Goal: Check status: Check status

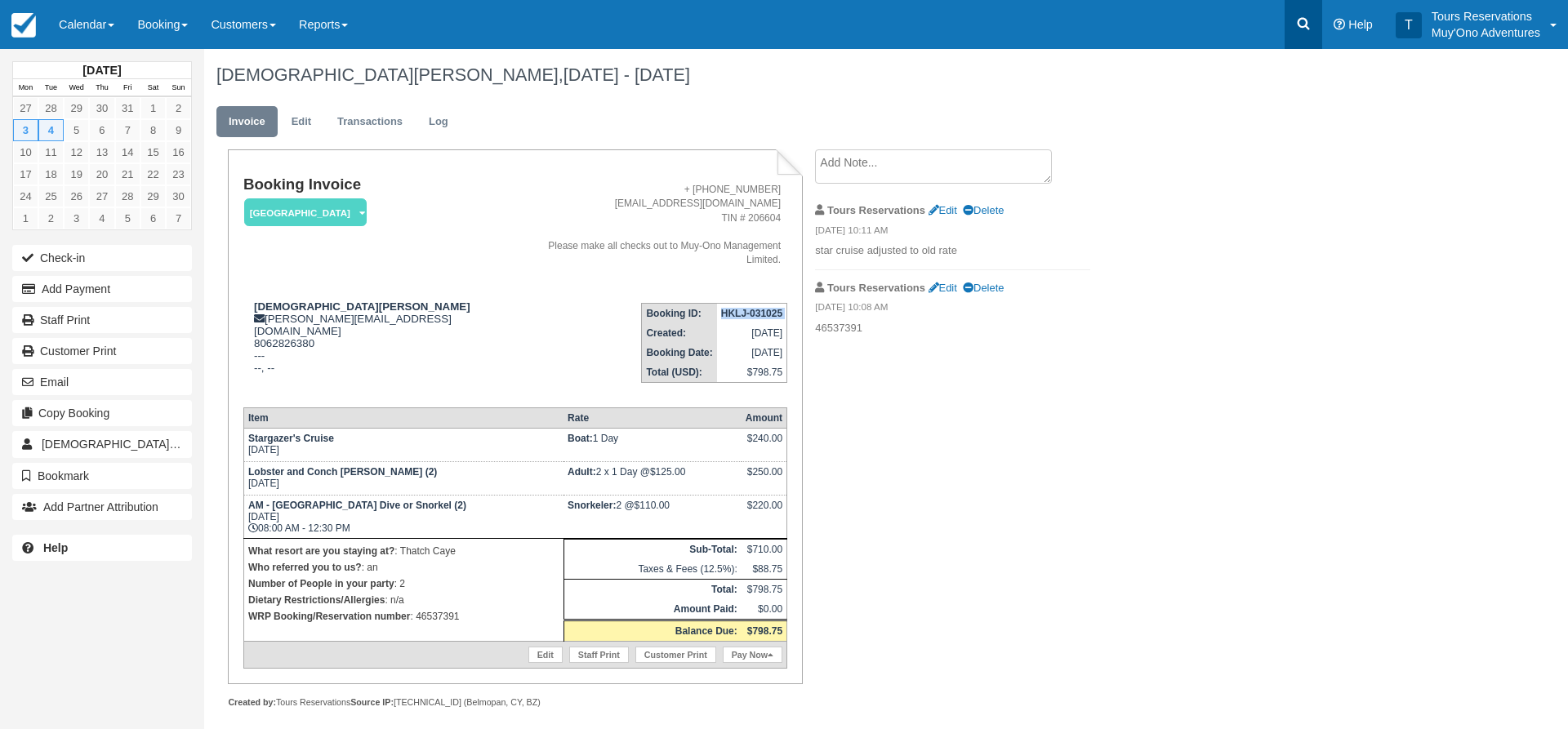
click at [1318, 24] on link at bounding box center [1303, 25] width 37 height 49
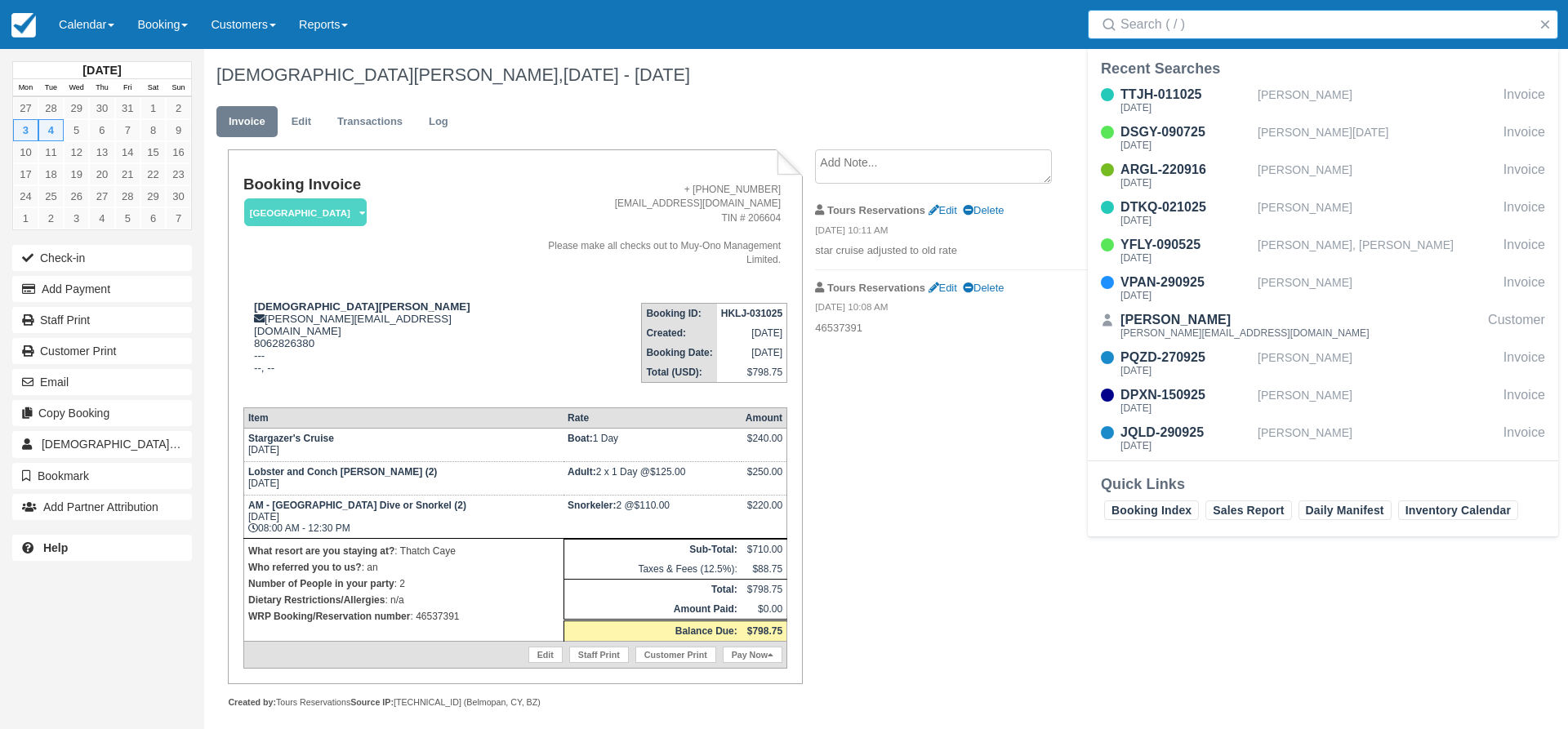
click at [1286, 34] on input "Search" at bounding box center [1326, 25] width 412 height 29
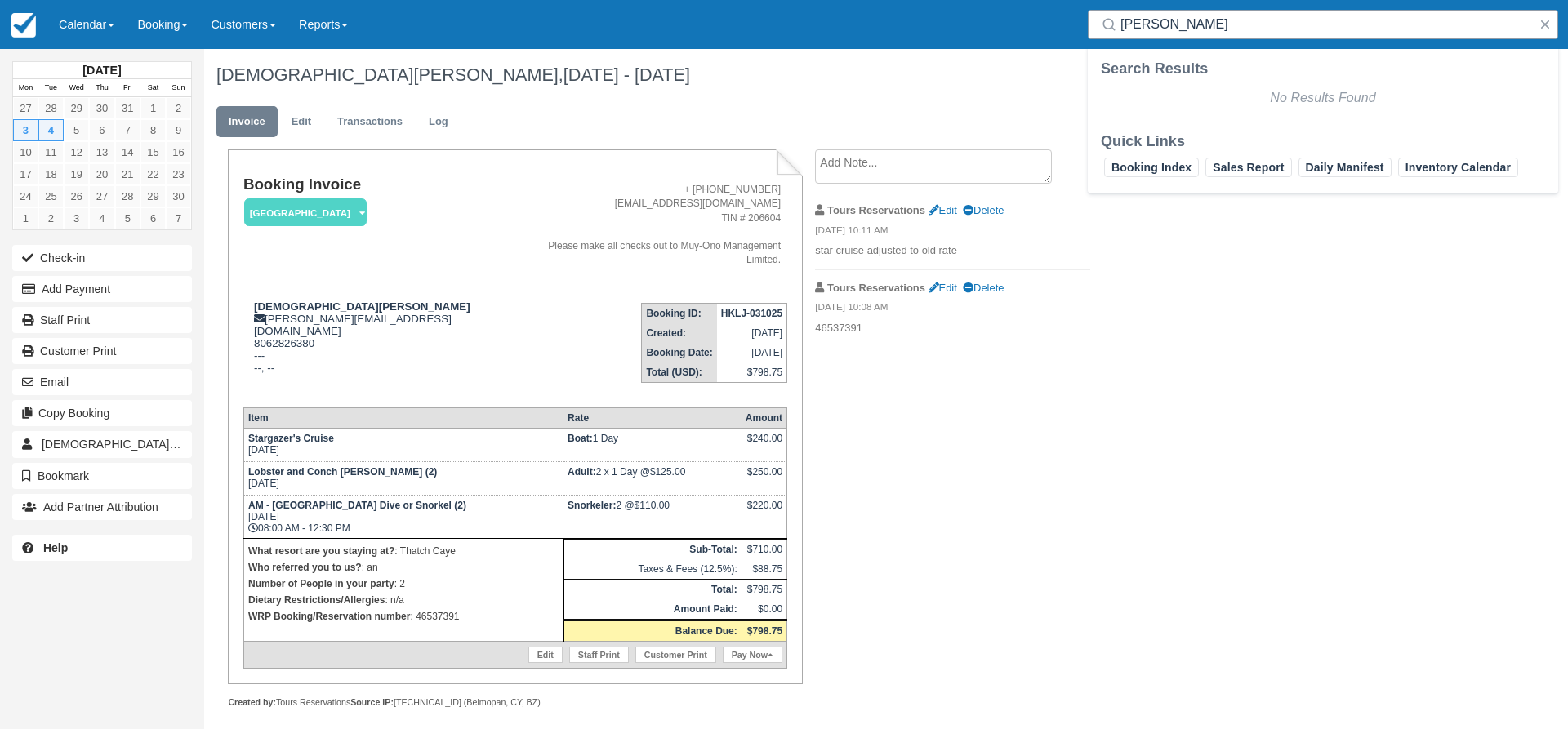
click at [1182, 34] on input "[PERSON_NAME]" at bounding box center [1326, 25] width 412 height 29
click at [1199, 28] on input "[PERSON_NAME]" at bounding box center [1326, 25] width 412 height 29
click at [1308, 376] on div "[DEMOGRAPHIC_DATA][PERSON_NAME], [DATE] - [DATE] Invoice Edit Transactions Log …" at bounding box center [792, 396] width 1176 height 695
drag, startPoint x: 1210, startPoint y: 22, endPoint x: 1026, endPoint y: 23, distance: 184.0
click at [1027, 22] on div "Menu Calendar Booking Customer Inventory Booking Daily Manifest Daily List Note…" at bounding box center [784, 25] width 1568 height 49
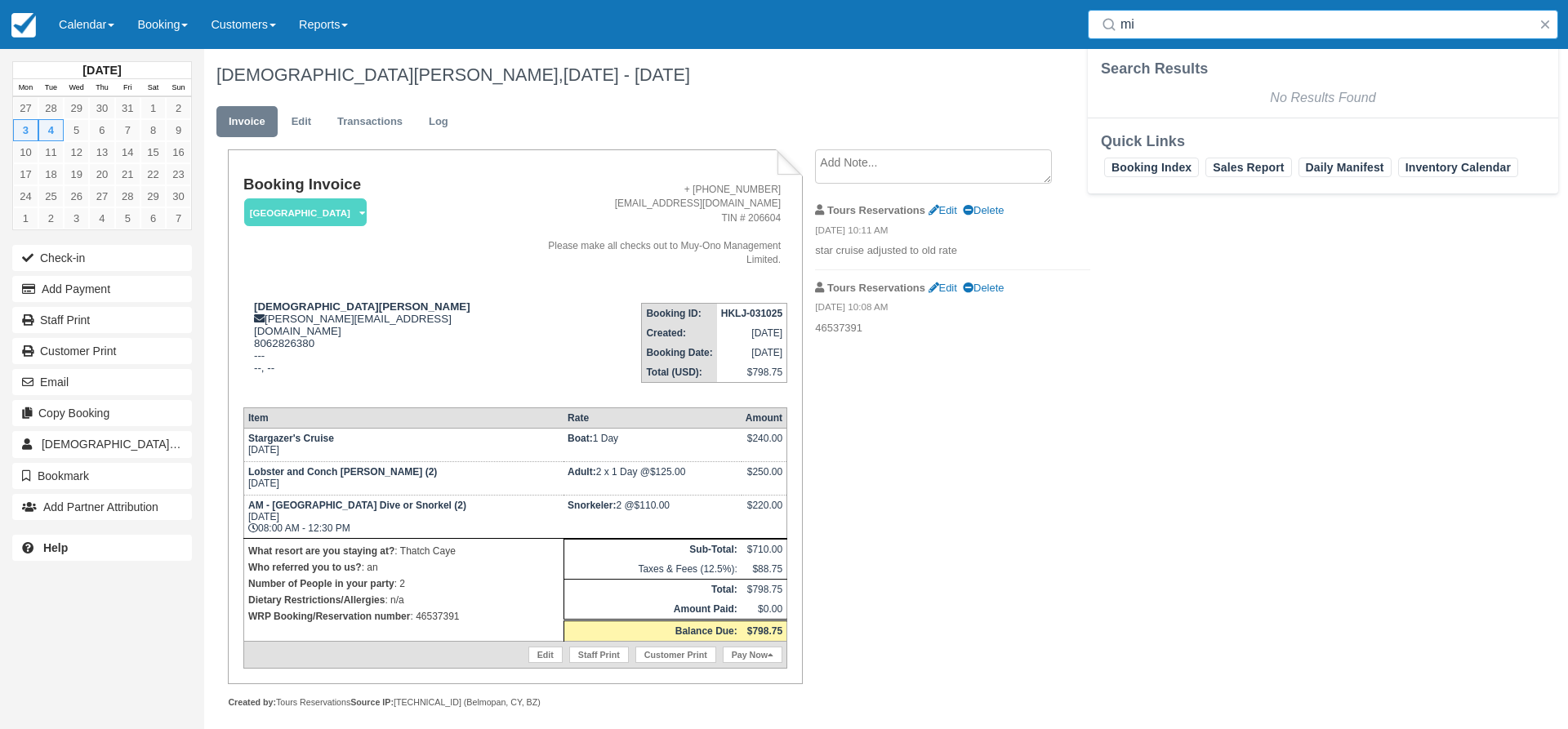
type input "m"
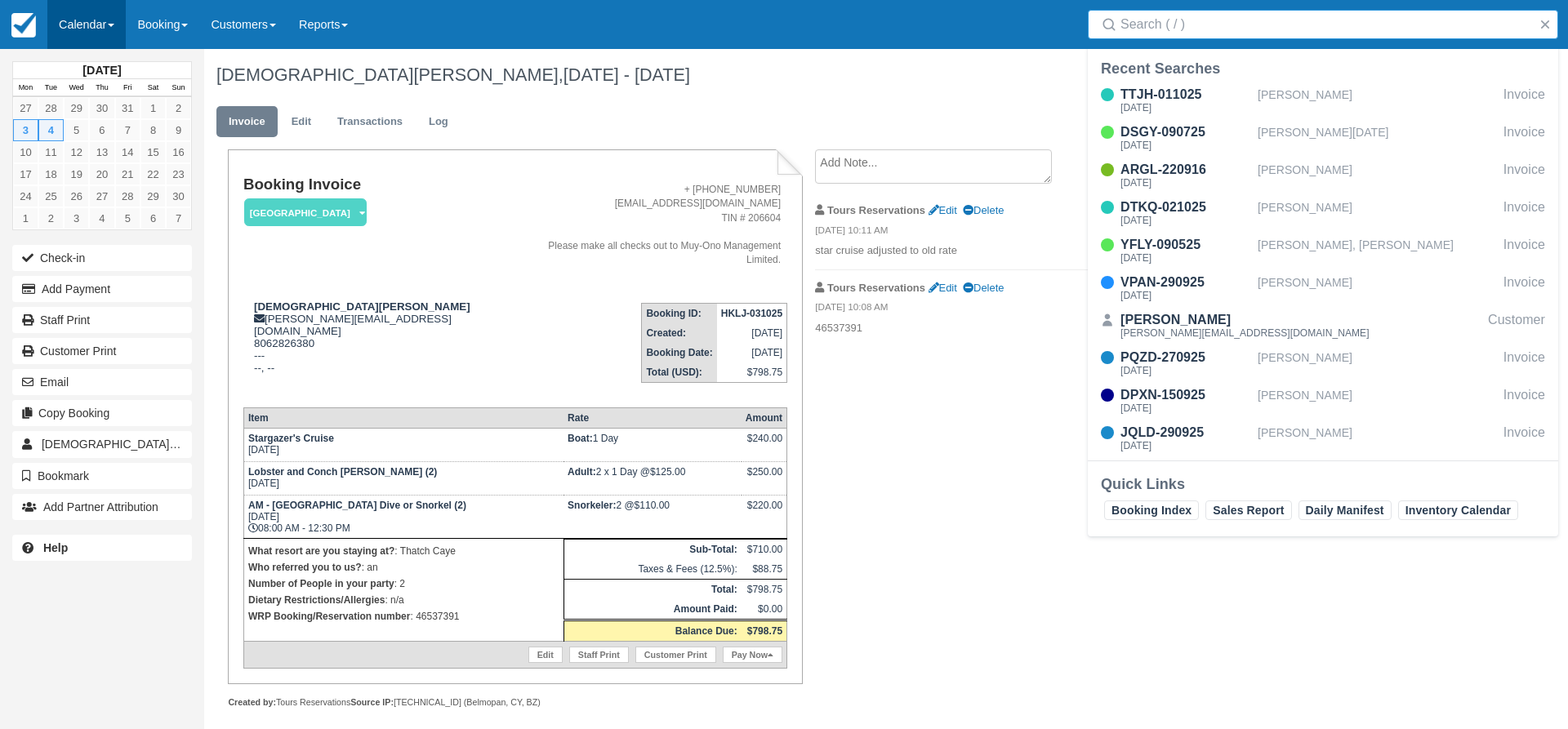
click at [92, 31] on link "Calendar" at bounding box center [86, 25] width 78 height 49
click at [94, 139] on link "Inventory" at bounding box center [113, 139] width 129 height 34
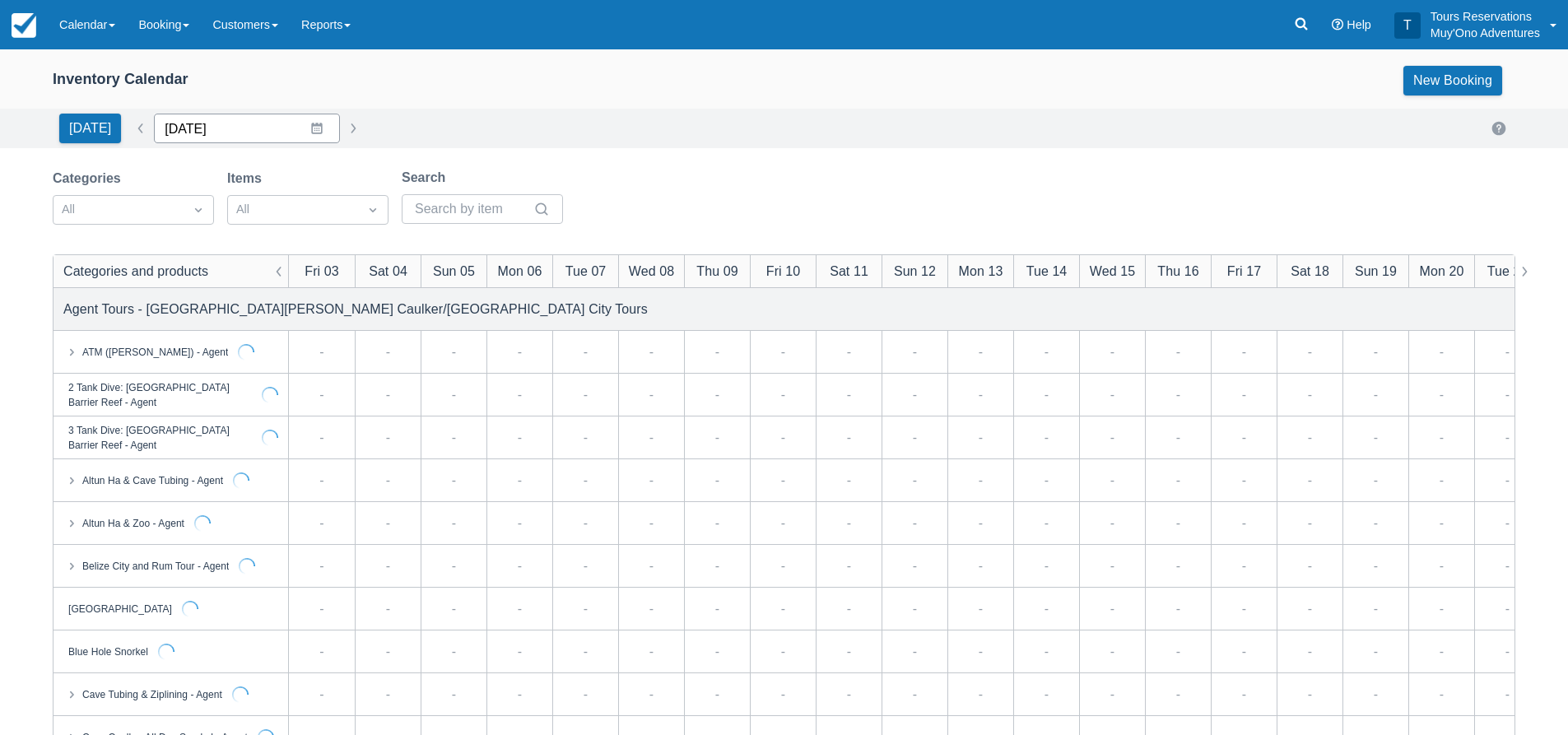
click at [187, 133] on input "10/03/25" at bounding box center [246, 128] width 186 height 29
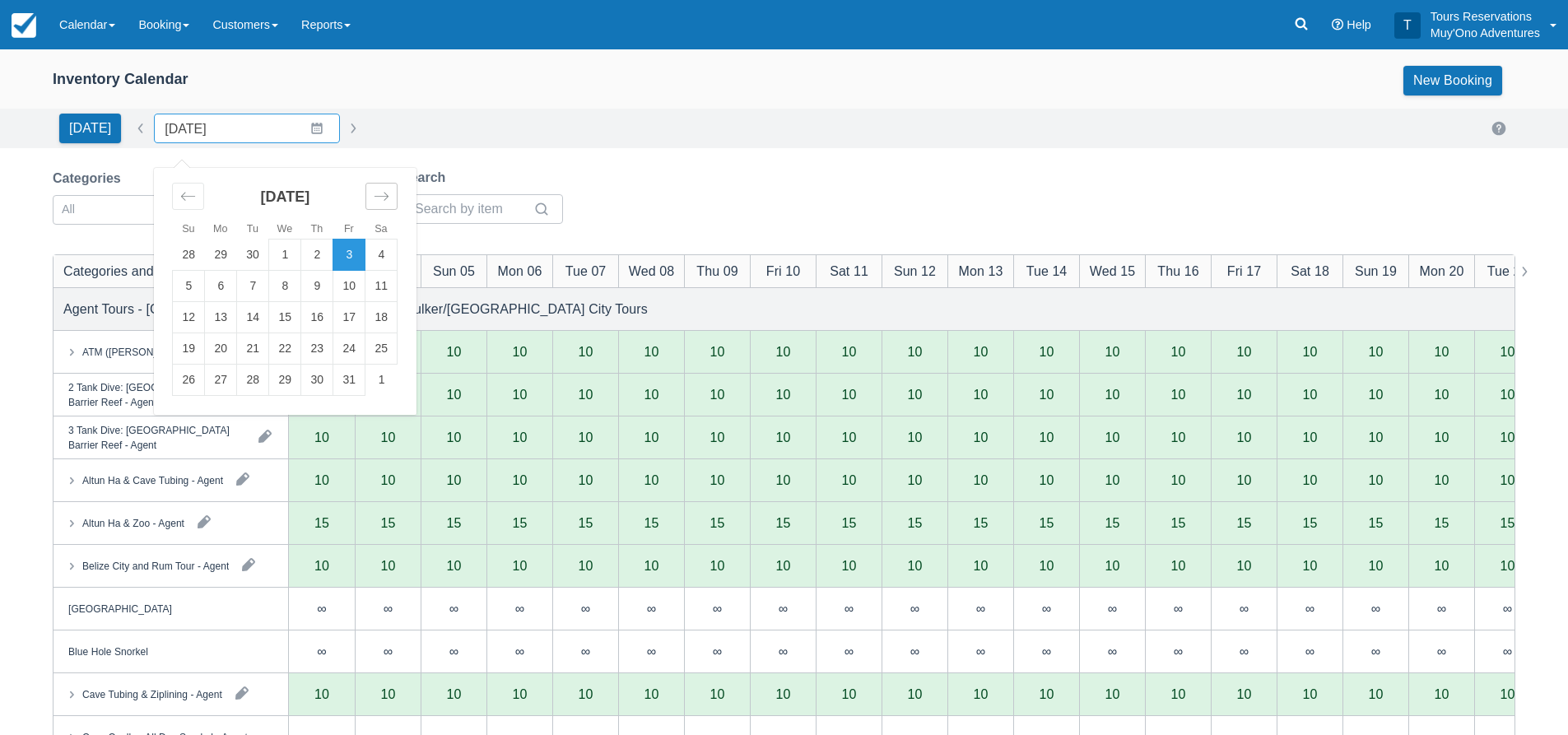
click at [373, 201] on icon "Move forward to switch to the next month." at bounding box center [381, 196] width 16 height 16
click at [389, 257] on td "1" at bounding box center [381, 255] width 32 height 31
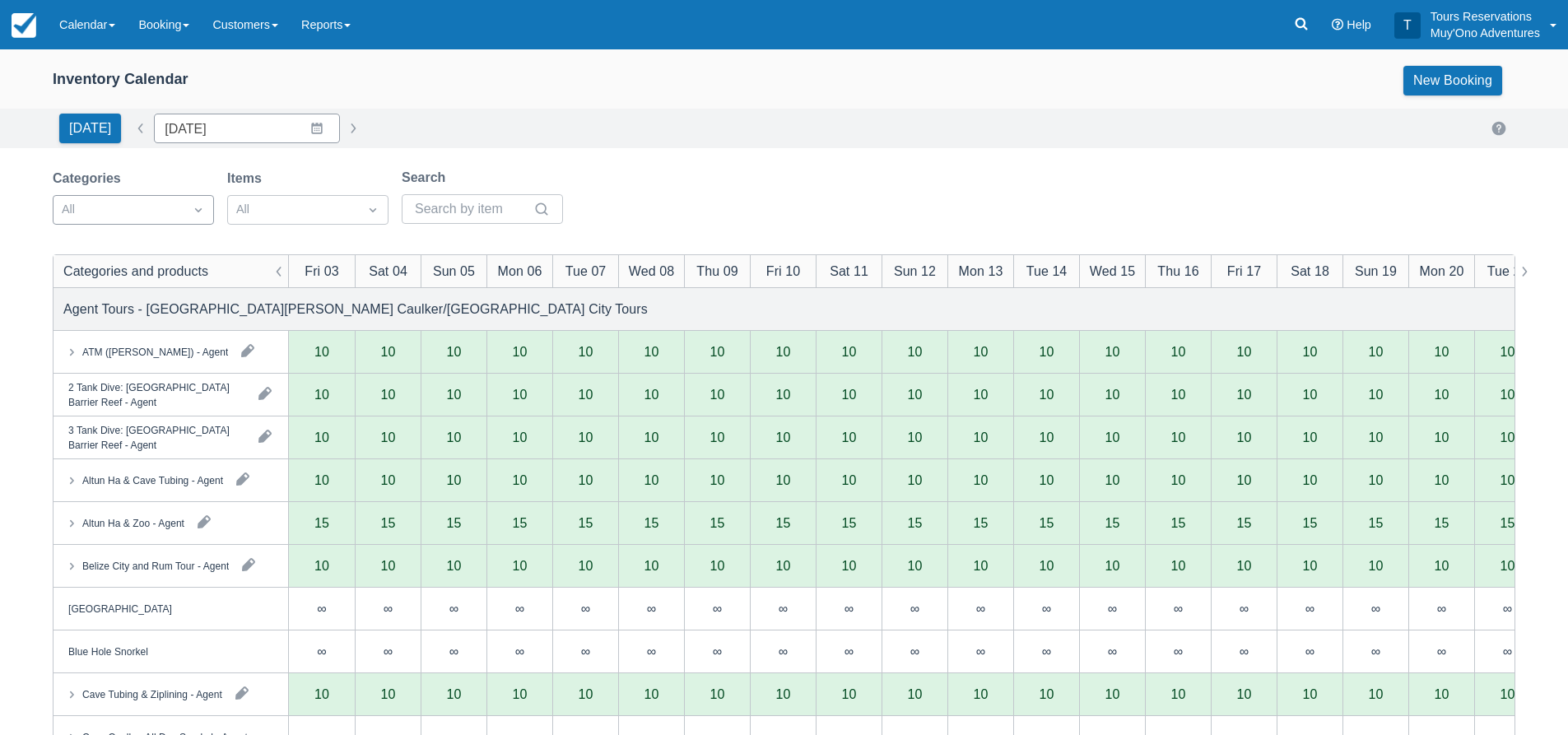
click at [164, 206] on div at bounding box center [118, 210] width 114 height 21
type input "11/01/25"
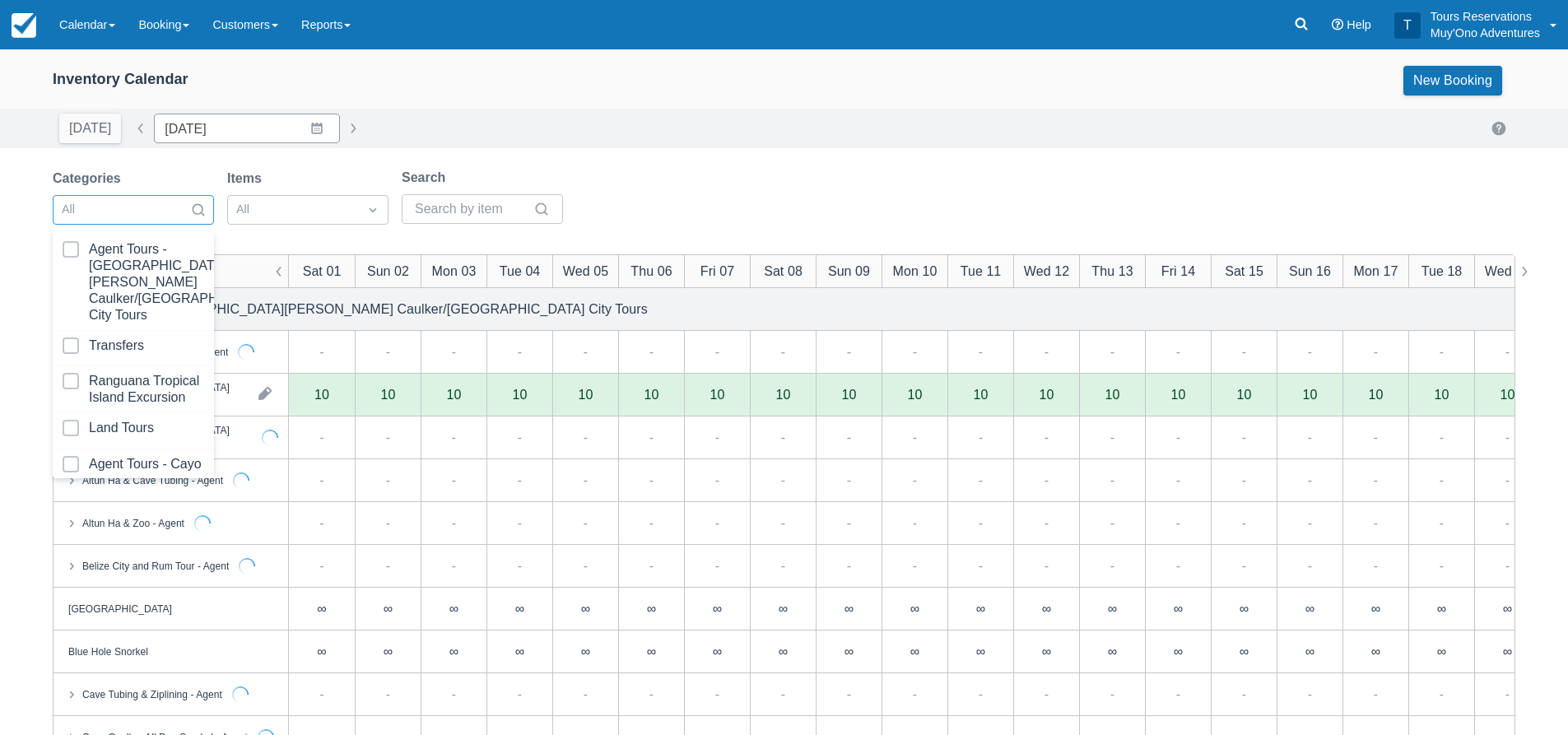
scroll to position [165, 0]
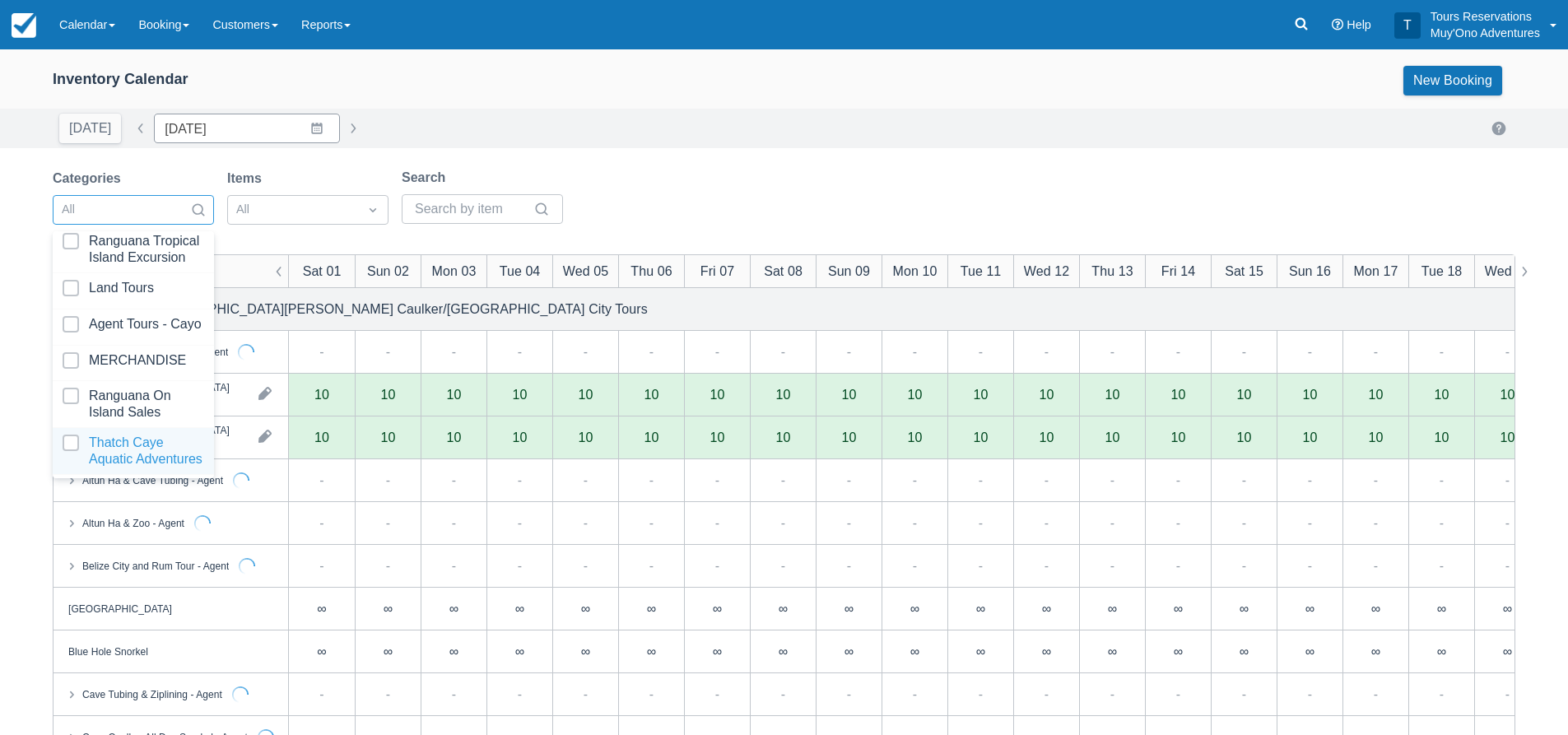
click at [165, 437] on div at bounding box center [133, 451] width 142 height 33
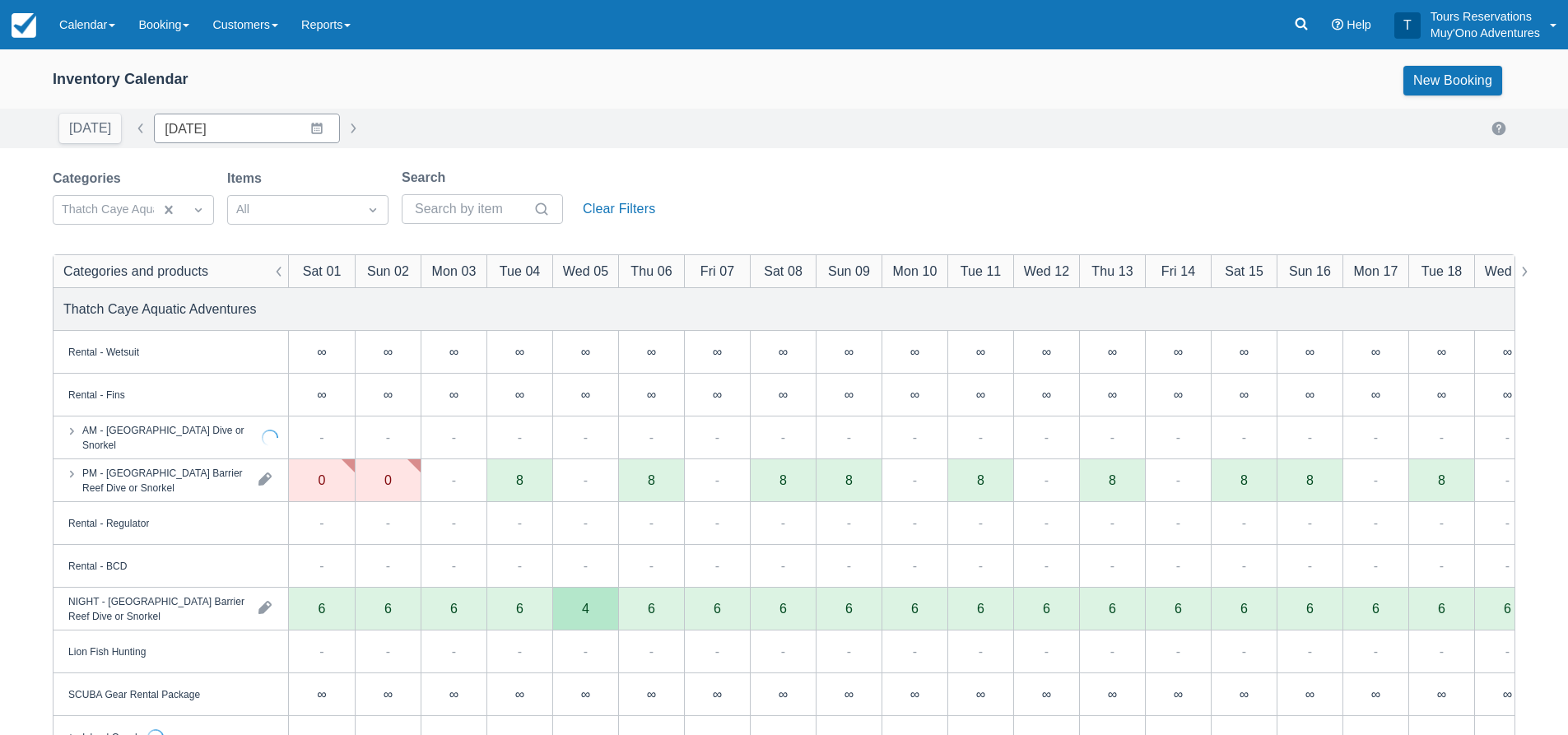
click at [735, 178] on div "Categories Thatch Caye Aquatic Adventures Items All Search Clear Filters" at bounding box center [784, 200] width 1463 height 67
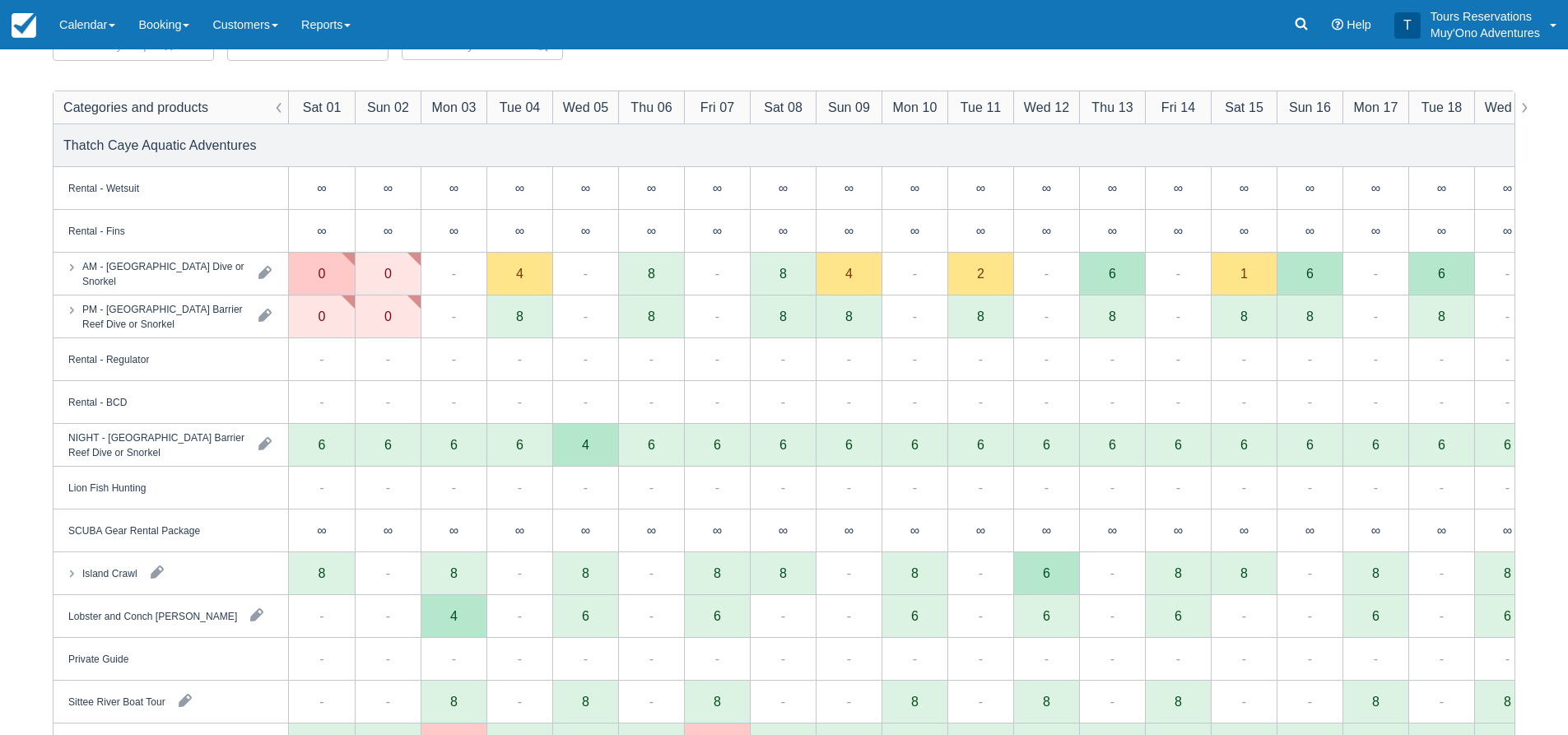
scroll to position [165, 0]
